Goal: Task Accomplishment & Management: Use online tool/utility

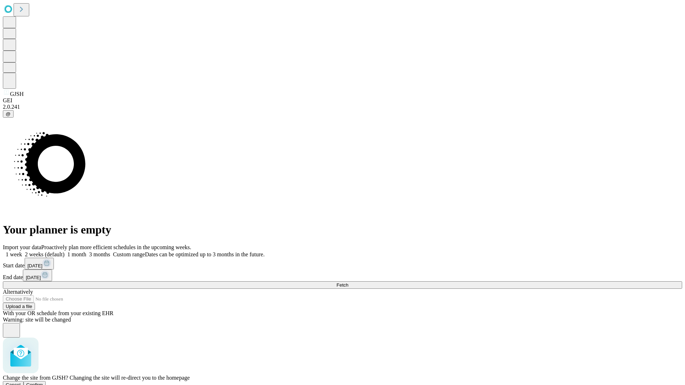
click at [43, 382] on span "Confirm" at bounding box center [34, 384] width 17 height 5
click at [65, 251] on label "2 weeks (default)" at bounding box center [43, 254] width 42 height 6
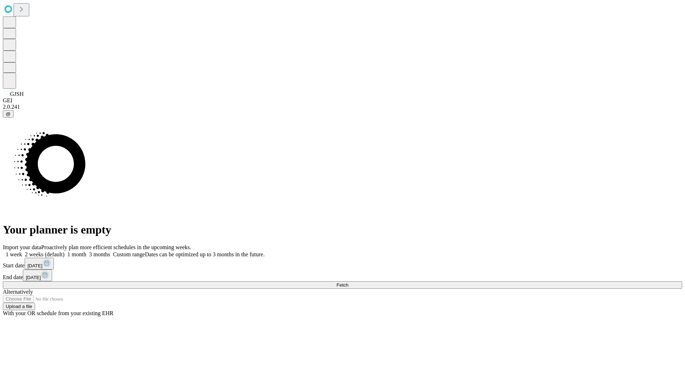
click at [348, 282] on span "Fetch" at bounding box center [342, 284] width 12 height 5
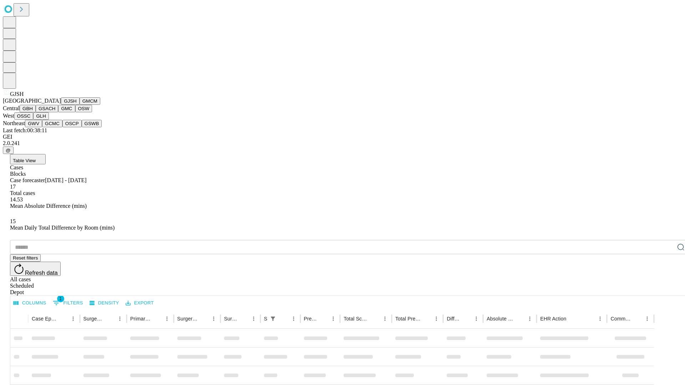
click at [80, 105] on button "GMCM" at bounding box center [90, 100] width 21 height 7
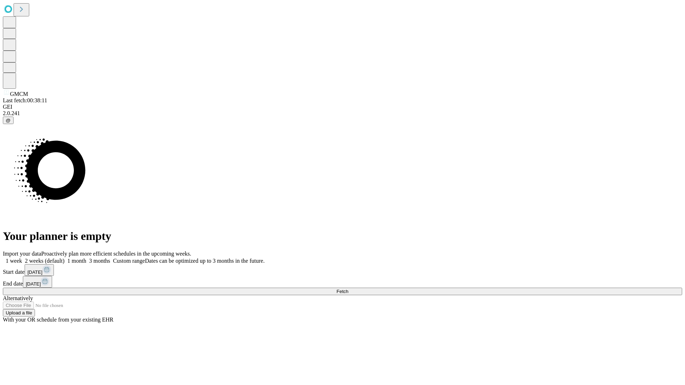
click at [65, 258] on label "2 weeks (default)" at bounding box center [43, 261] width 42 height 6
click at [348, 289] on span "Fetch" at bounding box center [342, 291] width 12 height 5
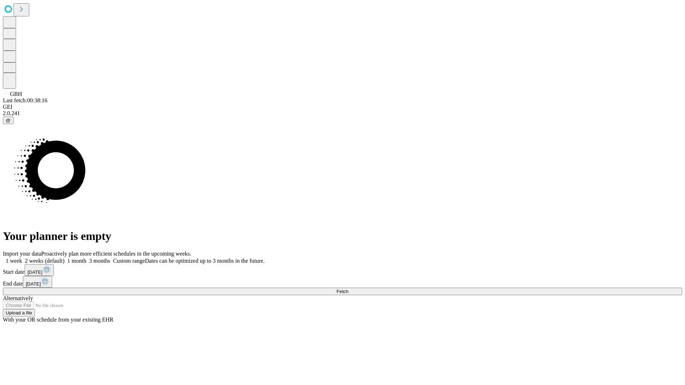
click at [65, 258] on label "2 weeks (default)" at bounding box center [43, 261] width 42 height 6
click at [348, 289] on span "Fetch" at bounding box center [342, 291] width 12 height 5
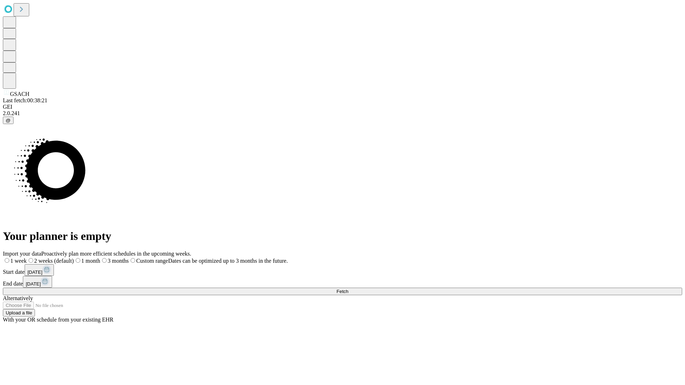
click at [74, 258] on label "2 weeks (default)" at bounding box center [50, 261] width 47 height 6
click at [348, 289] on span "Fetch" at bounding box center [342, 291] width 12 height 5
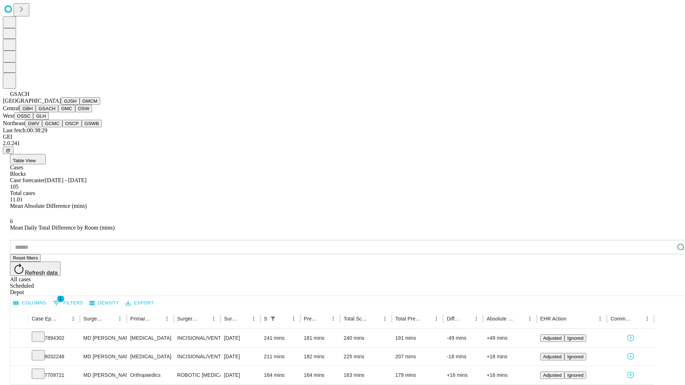
click at [58, 112] on button "GMC" at bounding box center [66, 108] width 17 height 7
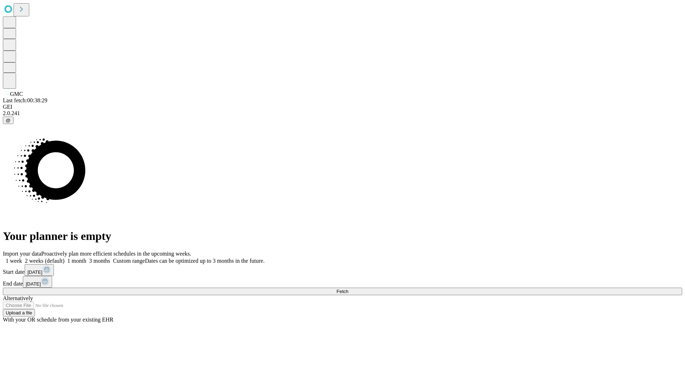
click at [65, 258] on label "2 weeks (default)" at bounding box center [43, 261] width 42 height 6
click at [348, 289] on span "Fetch" at bounding box center [342, 291] width 12 height 5
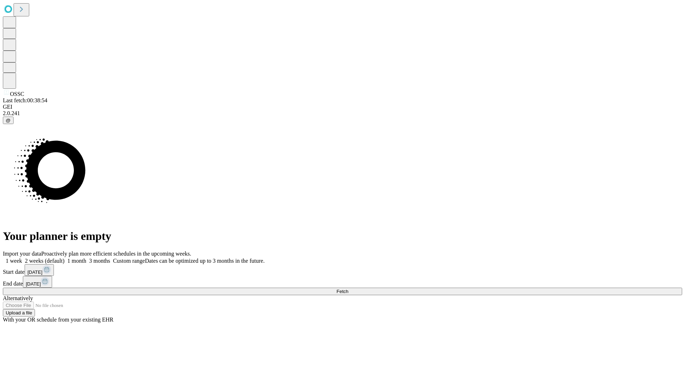
click at [65, 258] on label "2 weeks (default)" at bounding box center [43, 261] width 42 height 6
click at [348, 289] on span "Fetch" at bounding box center [342, 291] width 12 height 5
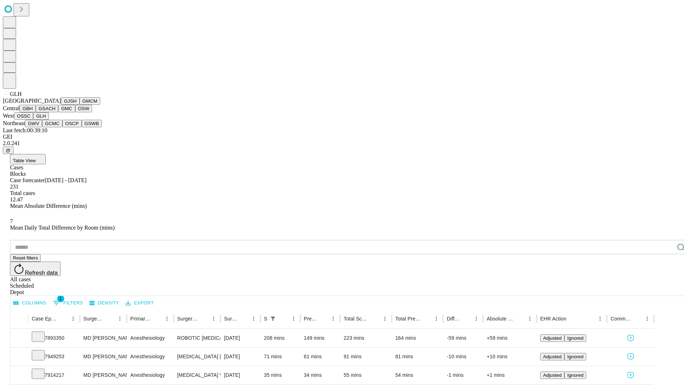
click at [42, 127] on button "GWV" at bounding box center [33, 123] width 17 height 7
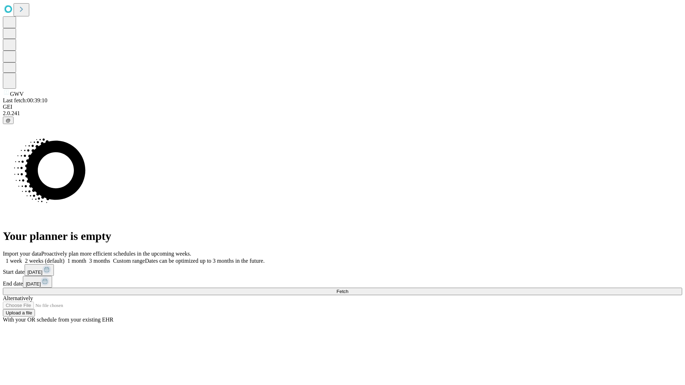
click at [65, 258] on label "2 weeks (default)" at bounding box center [43, 261] width 42 height 6
click at [348, 289] on span "Fetch" at bounding box center [342, 291] width 12 height 5
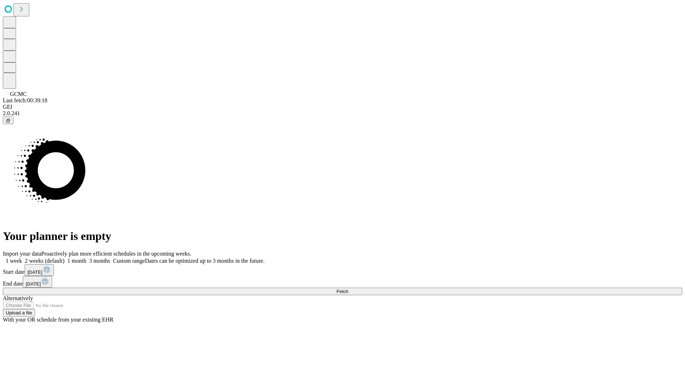
click at [65, 258] on label "2 weeks (default)" at bounding box center [43, 261] width 42 height 6
click at [348, 289] on span "Fetch" at bounding box center [342, 291] width 12 height 5
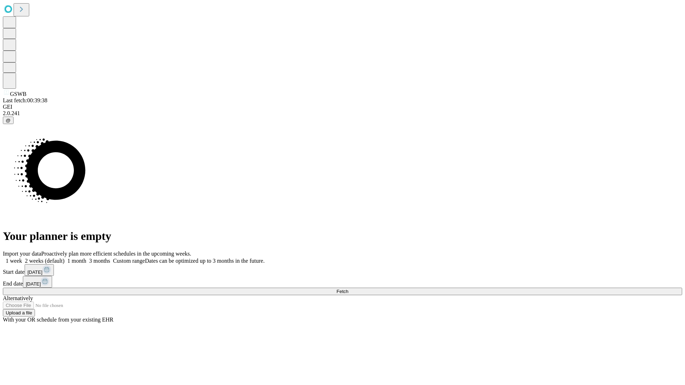
click at [348, 289] on span "Fetch" at bounding box center [342, 291] width 12 height 5
